Goal: Information Seeking & Learning: Learn about a topic

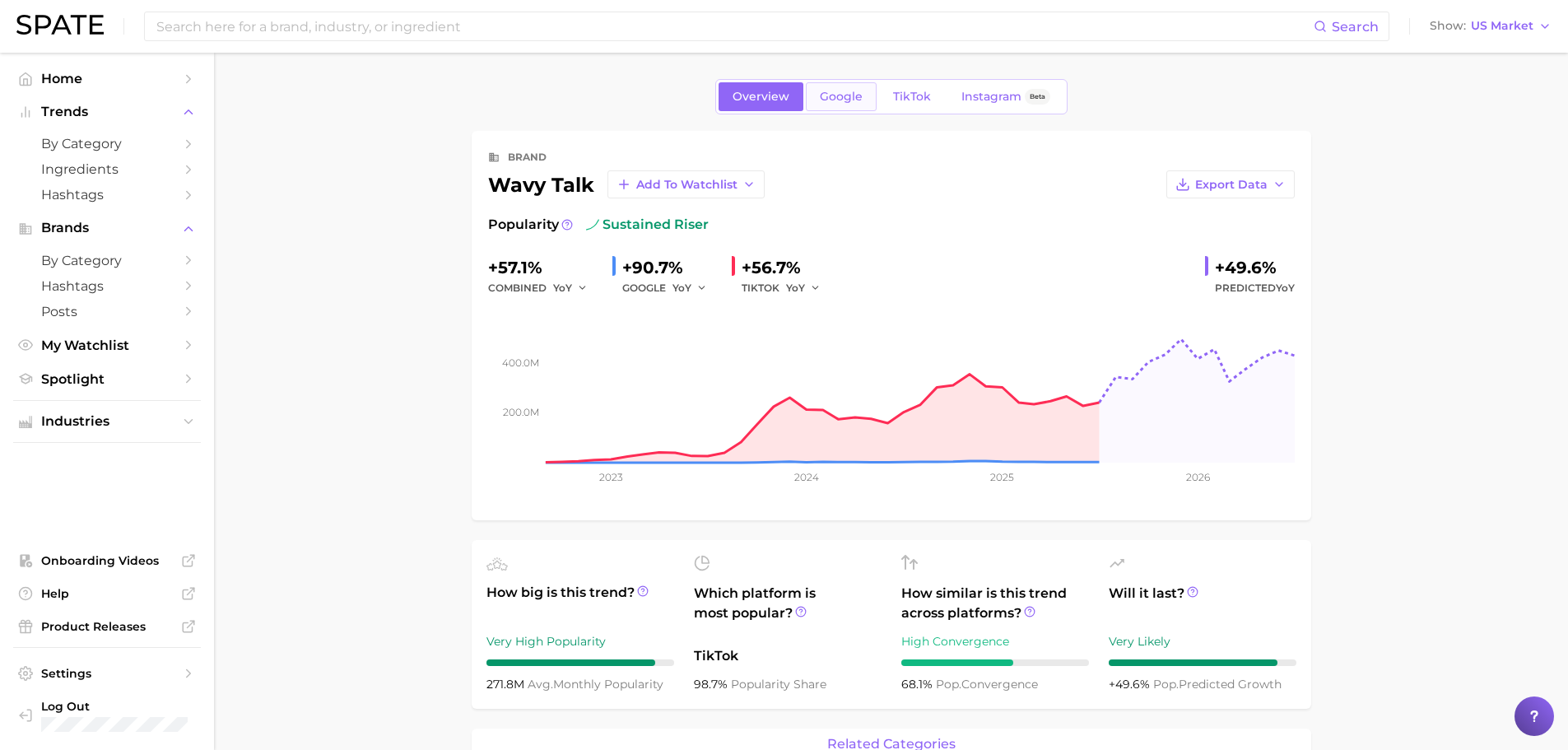
click at [841, 93] on span "Google" at bounding box center [840, 96] width 43 height 14
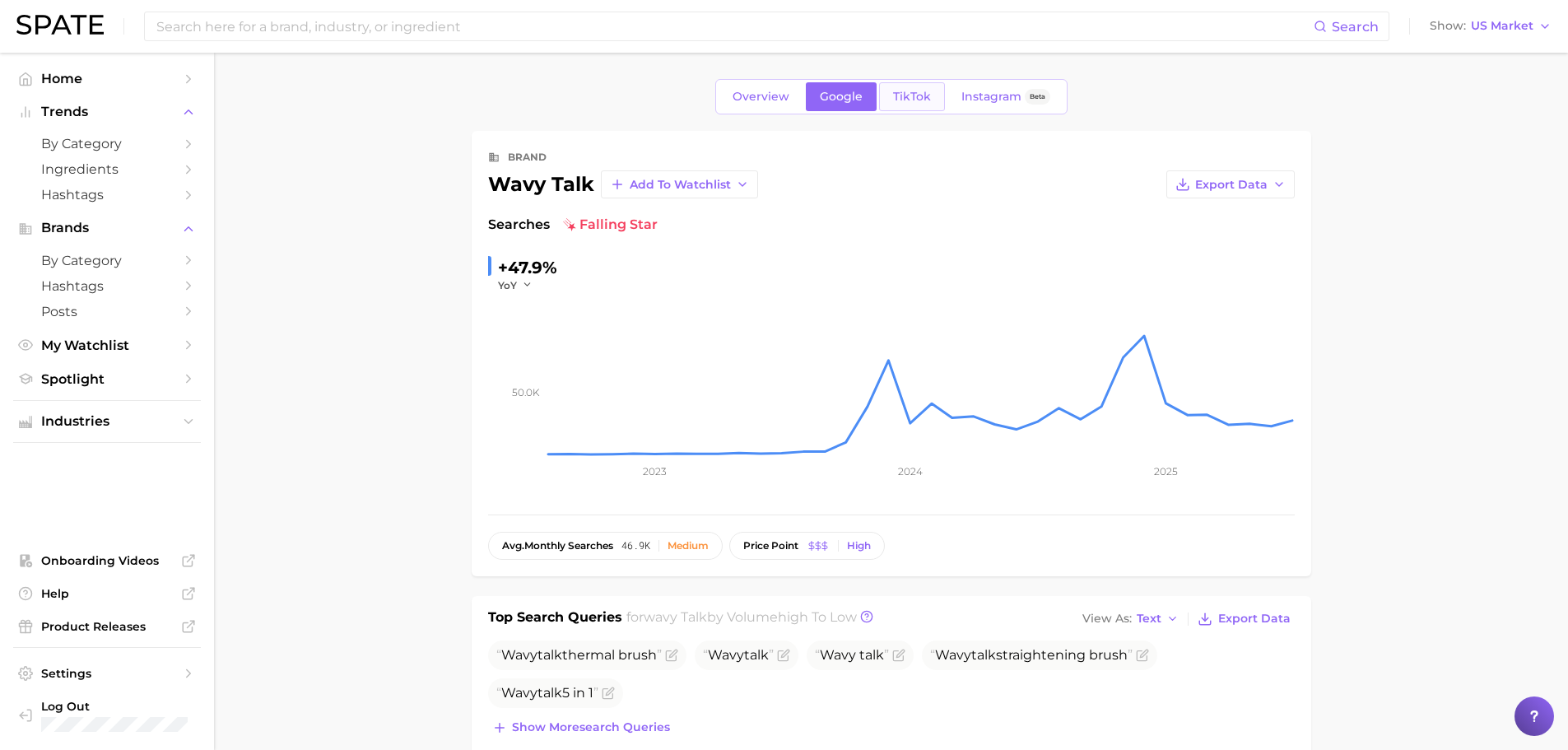
click at [901, 95] on span "TikTok" at bounding box center [912, 96] width 38 height 14
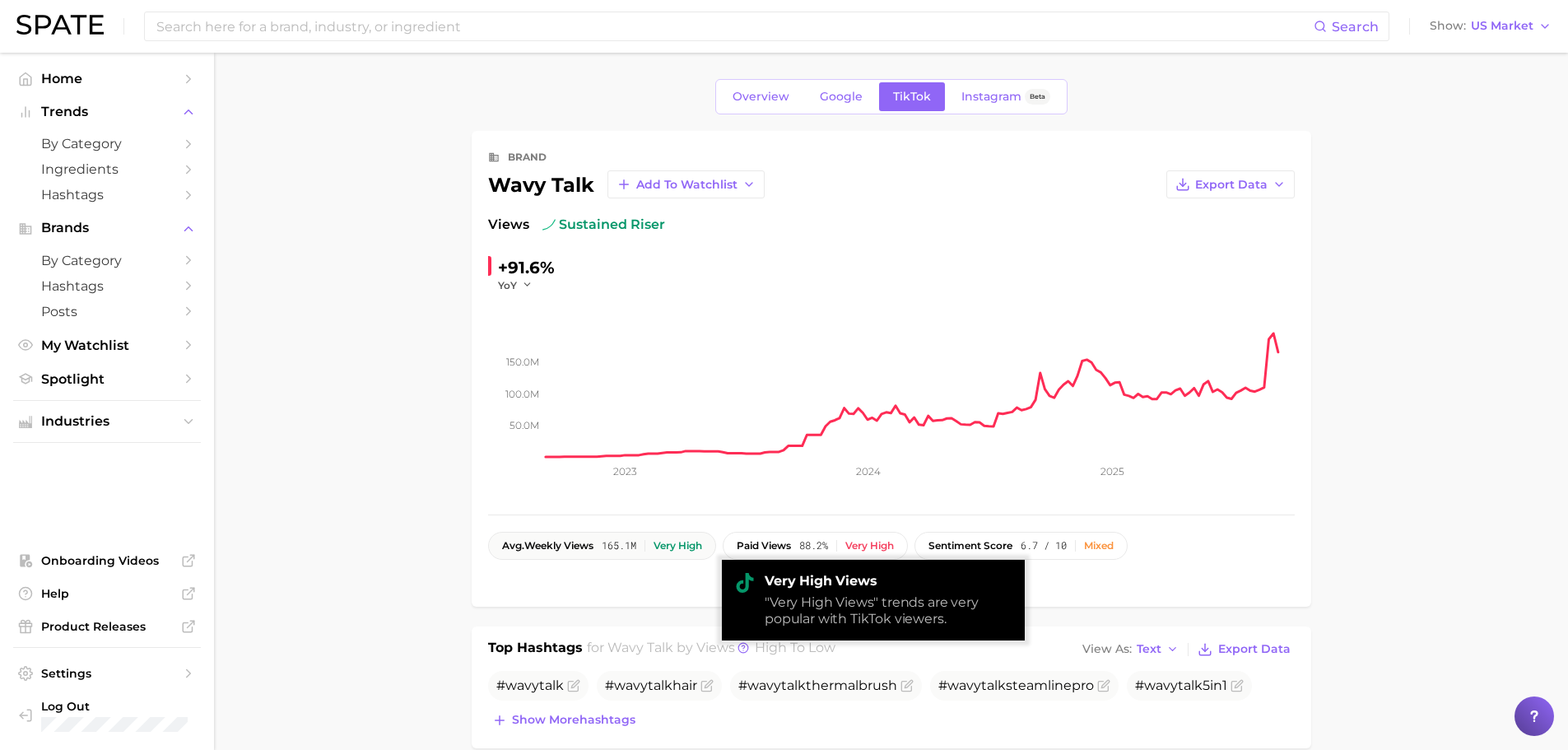
click at [672, 541] on div "Very high" at bounding box center [678, 545] width 48 height 11
